Goal: Information Seeking & Learning: Check status

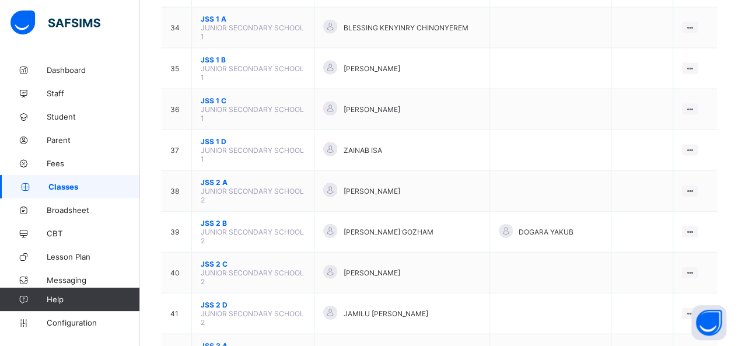
scroll to position [1212, 0]
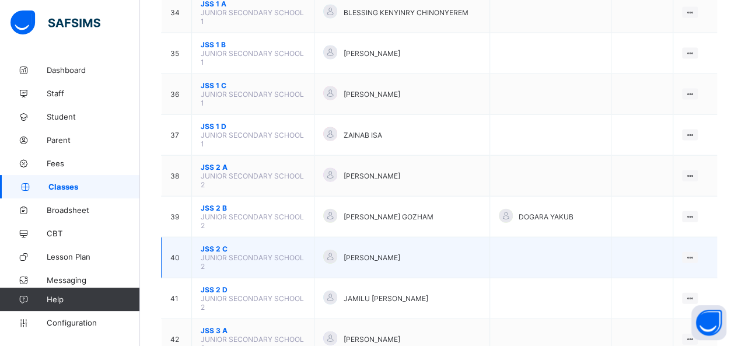
click at [687, 237] on td "View Class Assign form Teacher" at bounding box center [695, 257] width 44 height 41
click at [657, 274] on div "View Class" at bounding box center [659, 280] width 66 height 12
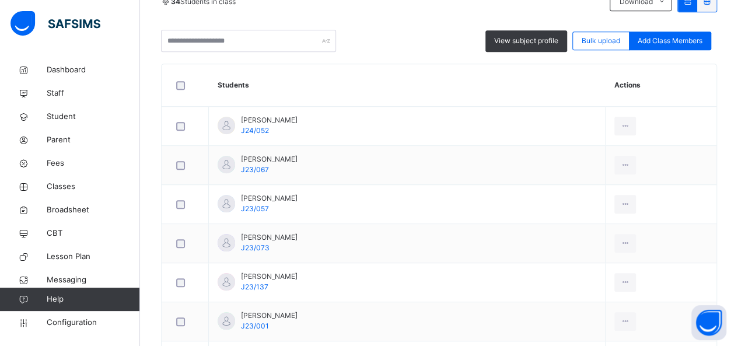
scroll to position [303, 0]
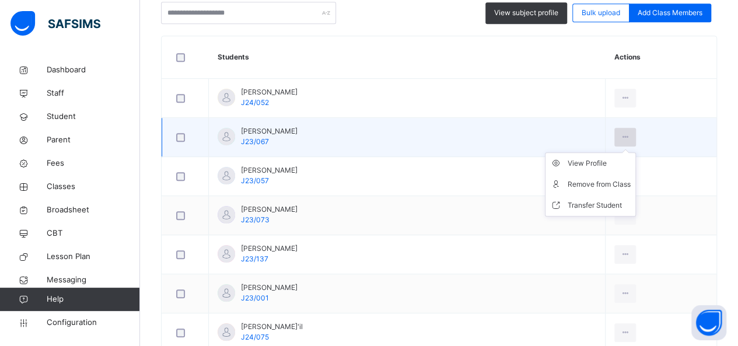
click at [622, 132] on icon at bounding box center [625, 137] width 10 height 10
click at [588, 160] on div "View Profile" at bounding box center [598, 163] width 63 height 12
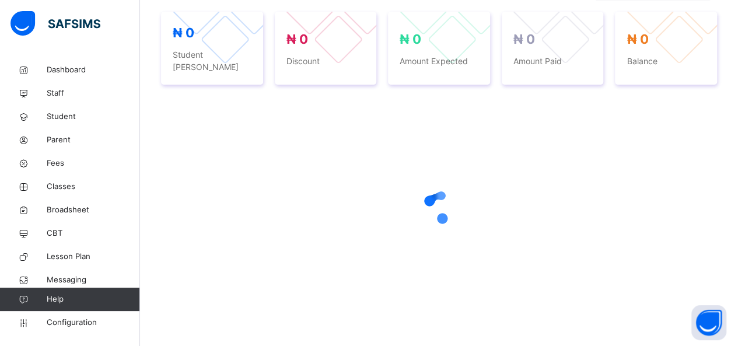
scroll to position [303, 0]
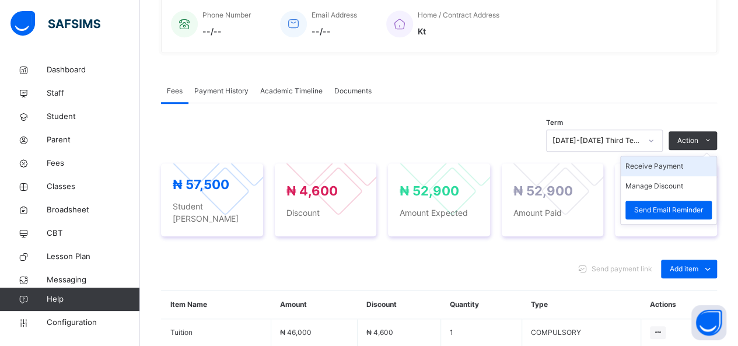
click at [661, 168] on li "Receive Payment" at bounding box center [668, 166] width 96 height 20
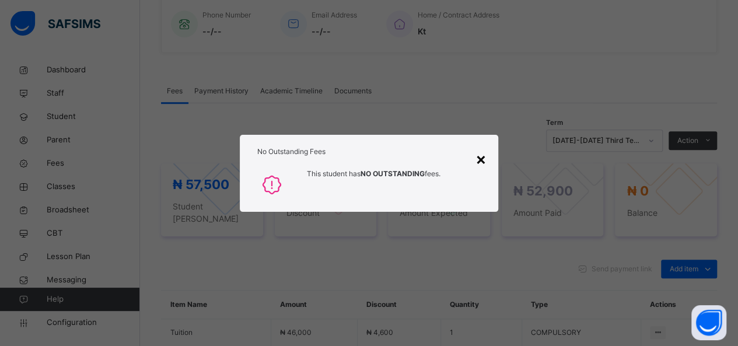
click at [481, 159] on div "×" at bounding box center [480, 158] width 11 height 24
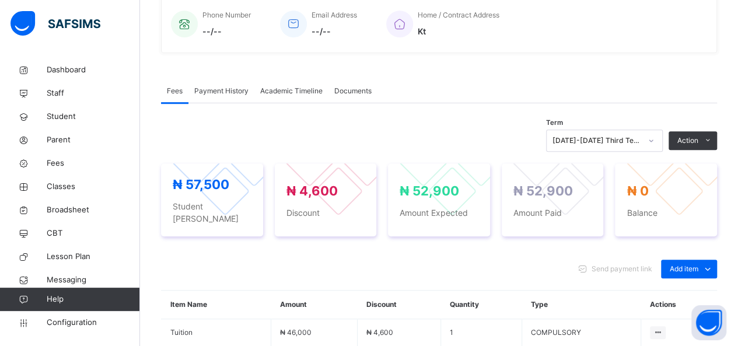
click at [225, 100] on div "Payment History" at bounding box center [221, 90] width 66 height 23
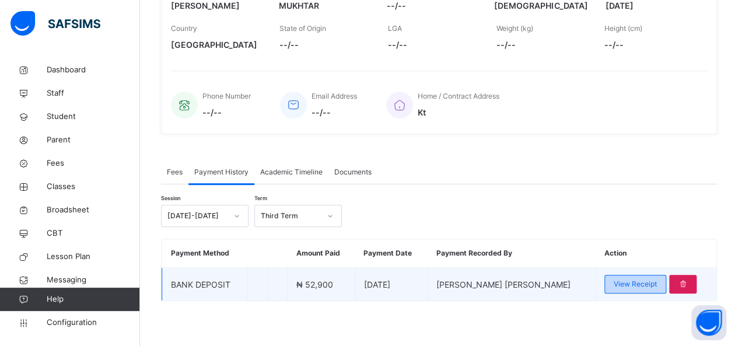
click at [641, 283] on span "View Receipt" at bounding box center [634, 284] width 43 height 10
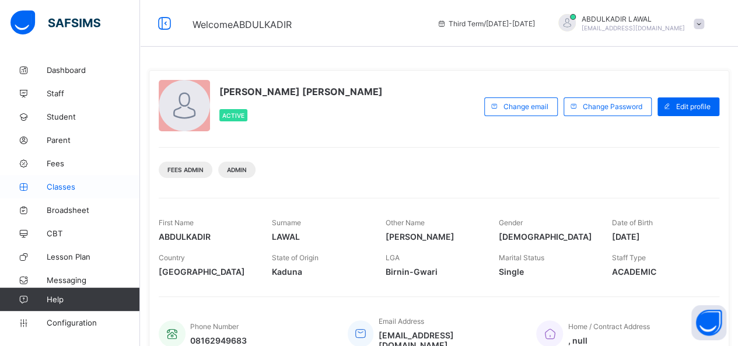
click at [52, 185] on span "Classes" at bounding box center [93, 186] width 93 height 9
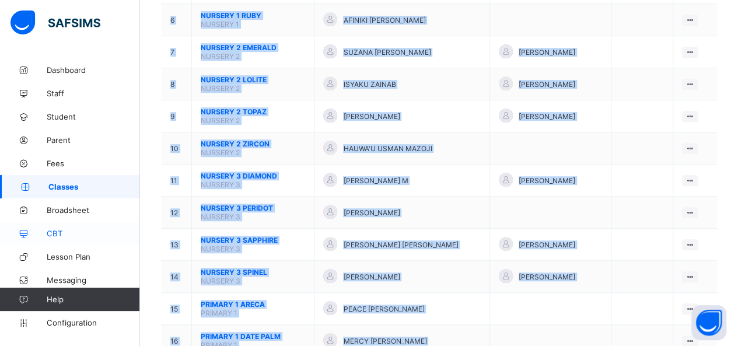
click at [111, 243] on link "CBT" at bounding box center [70, 233] width 140 height 23
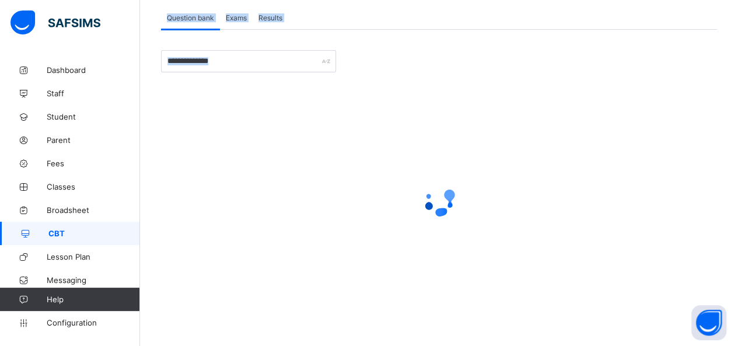
scroll to position [64, 0]
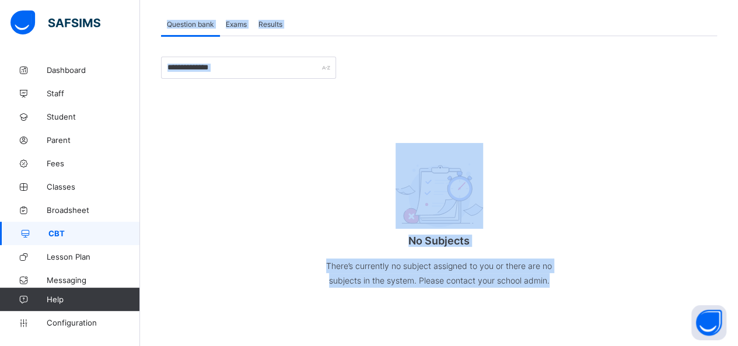
click at [594, 224] on div "No Subjects There’s currently no subject assigned to you or there are no subjec…" at bounding box center [439, 221] width 556 height 180
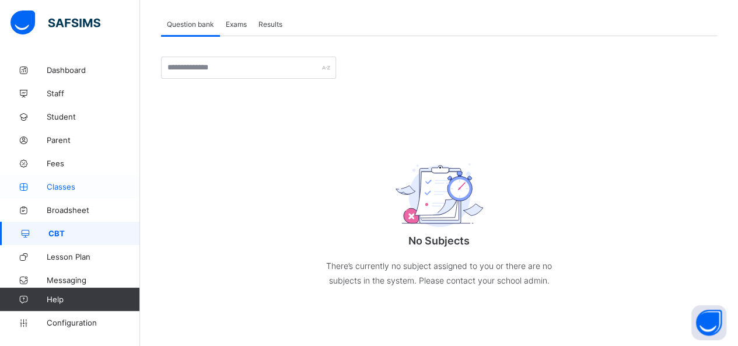
click at [58, 184] on span "Classes" at bounding box center [93, 186] width 93 height 9
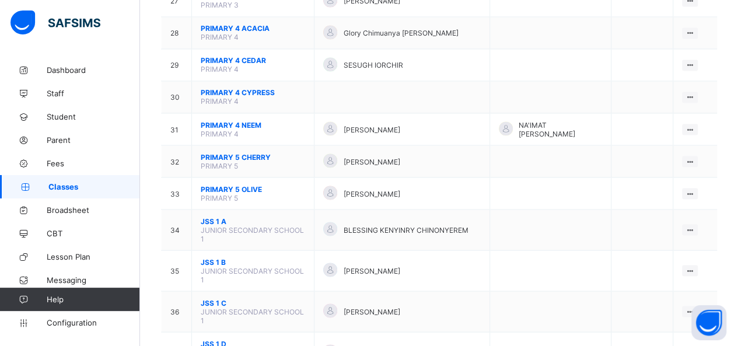
scroll to position [1103, 0]
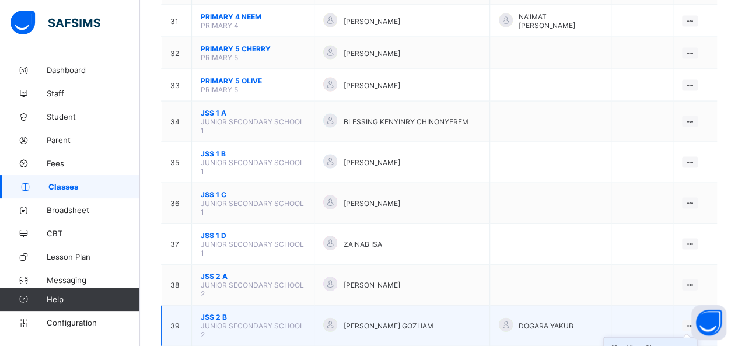
click at [657, 342] on div "View Class" at bounding box center [659, 348] width 66 height 12
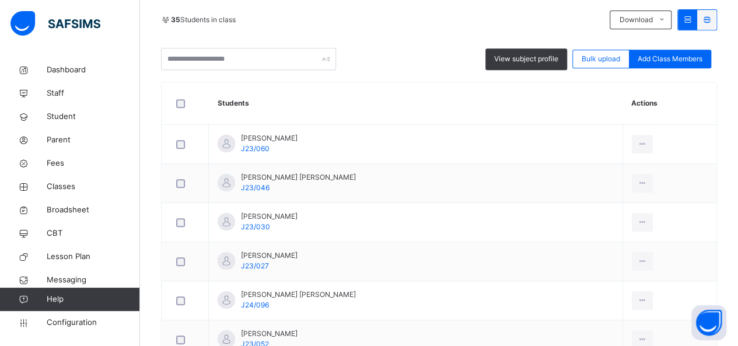
scroll to position [257, 0]
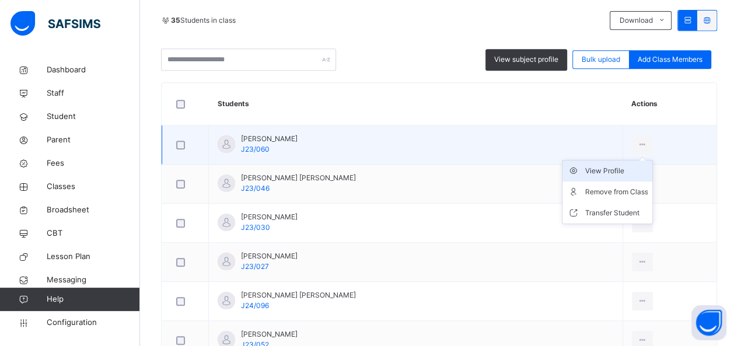
click at [611, 167] on div "View Profile" at bounding box center [615, 171] width 63 height 12
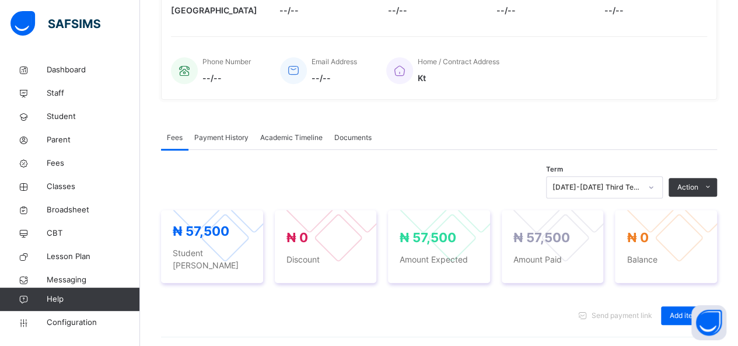
click at [216, 143] on div "Payment History" at bounding box center [221, 137] width 66 height 23
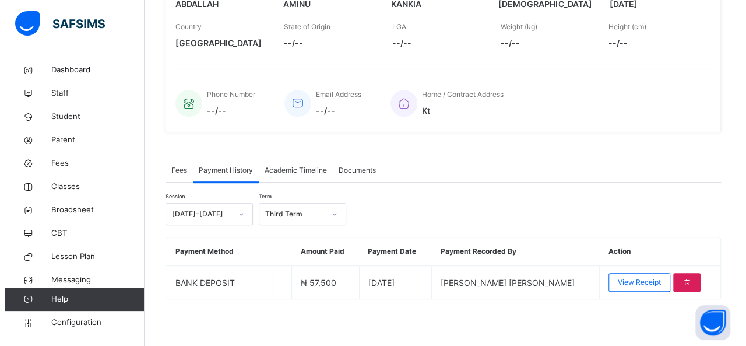
scroll to position [222, 0]
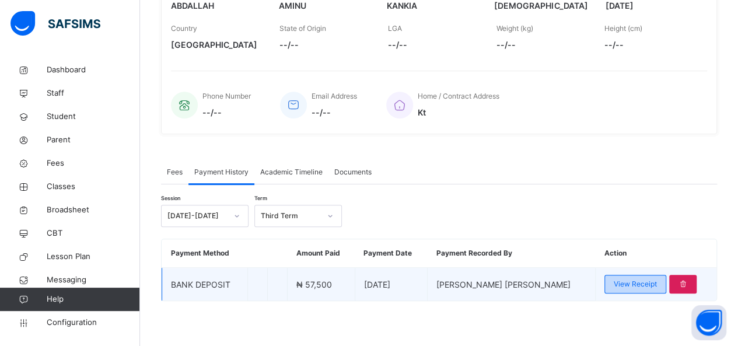
click at [632, 279] on span "View Receipt" at bounding box center [634, 284] width 43 height 10
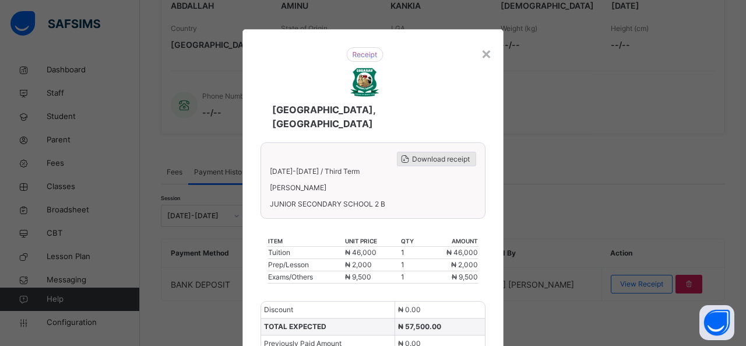
click at [417, 154] on span "Download receipt" at bounding box center [441, 159] width 58 height 10
